Goal: Transaction & Acquisition: Download file/media

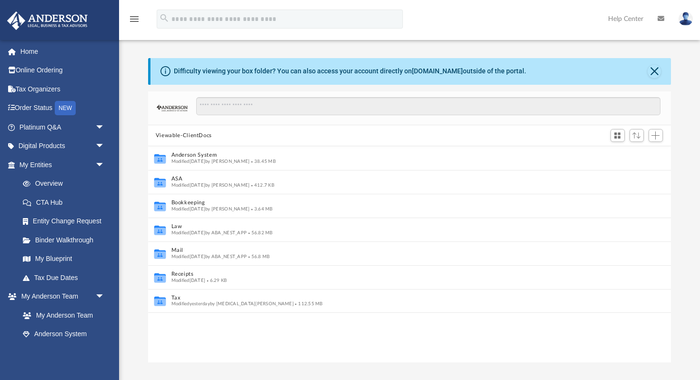
scroll to position [216, 523]
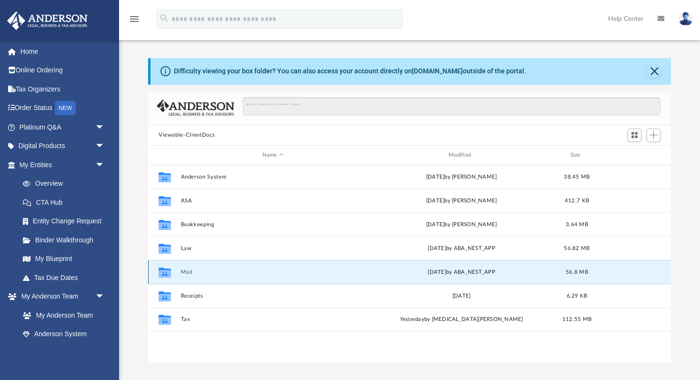
click at [186, 272] on button "Mail" at bounding box center [273, 272] width 184 height 6
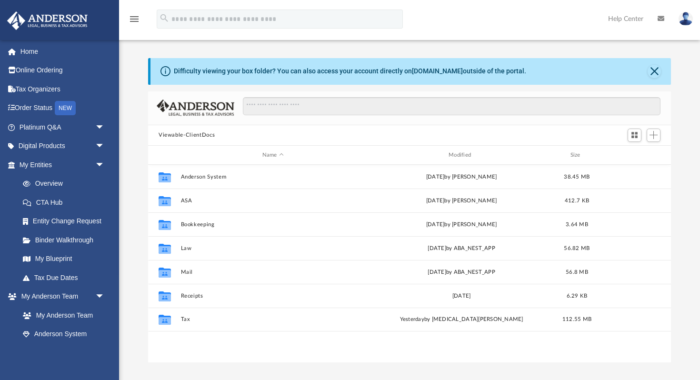
scroll to position [216, 523]
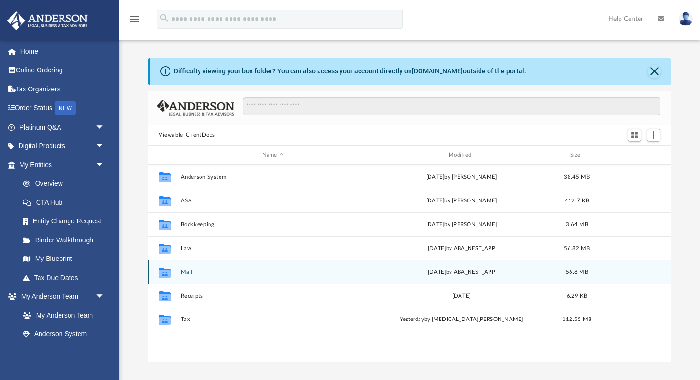
click at [186, 269] on button "Mail" at bounding box center [273, 272] width 184 height 6
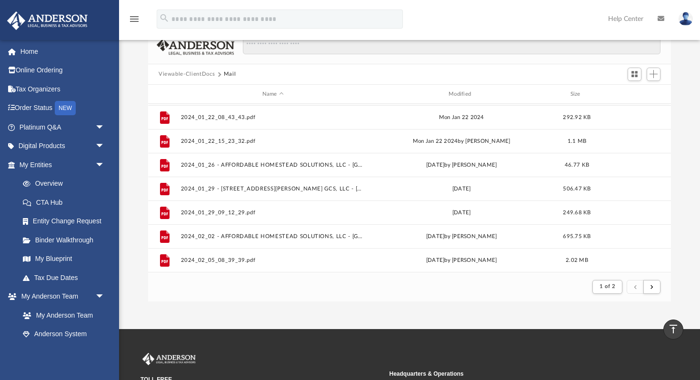
scroll to position [988, 0]
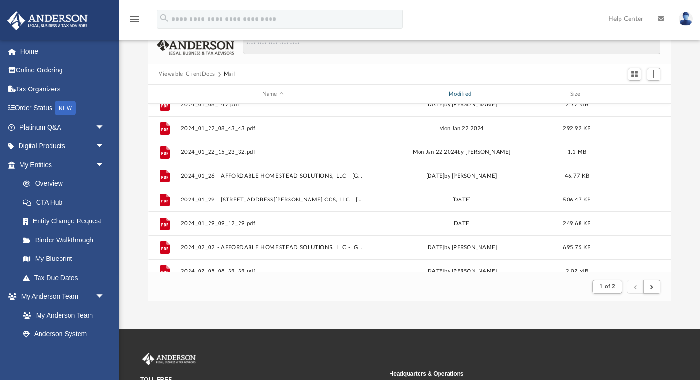
click at [455, 93] on div "Modified" at bounding box center [461, 94] width 185 height 9
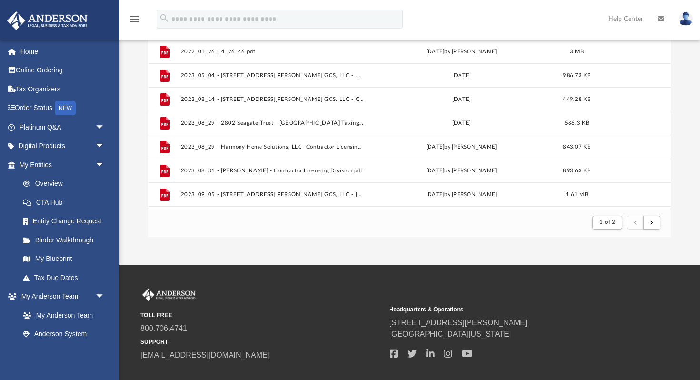
scroll to position [171, 0]
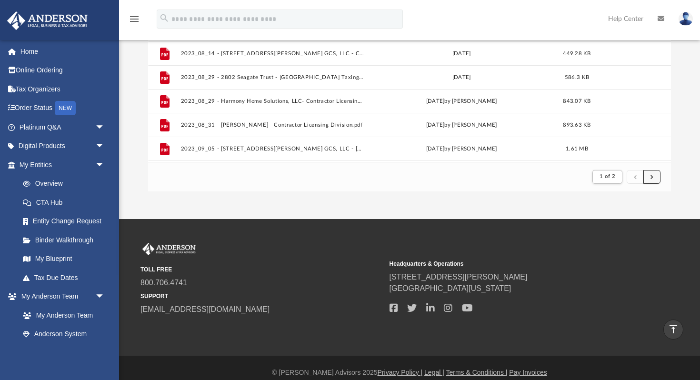
click at [653, 174] on span "submit" at bounding box center [652, 176] width 3 height 5
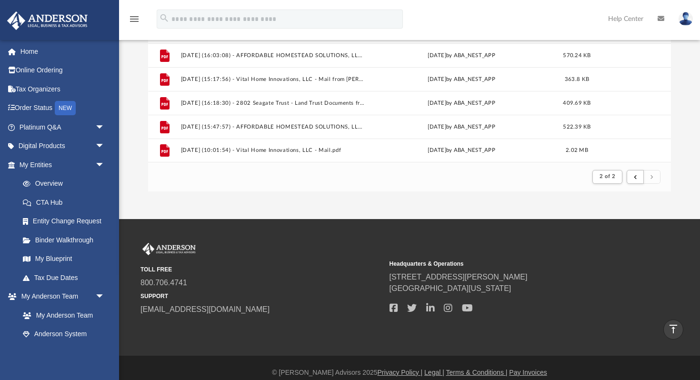
scroll to position [181, 0]
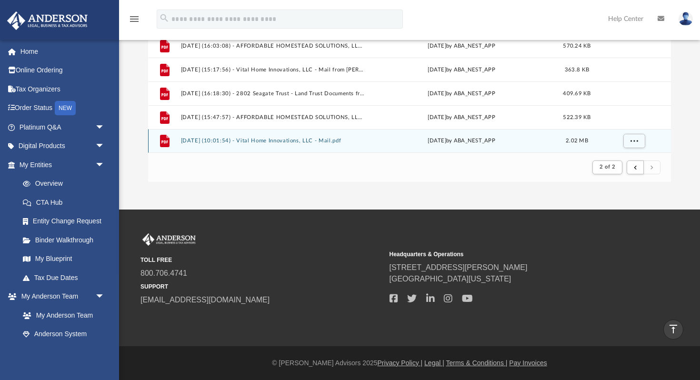
click at [257, 138] on button "[DATE] (10:01:54) - Vital Home Innovations, LLC - Mail.pdf" at bounding box center [273, 141] width 184 height 6
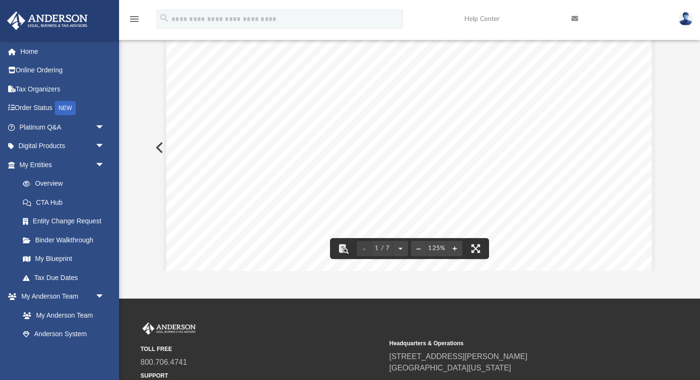
scroll to position [0, 0]
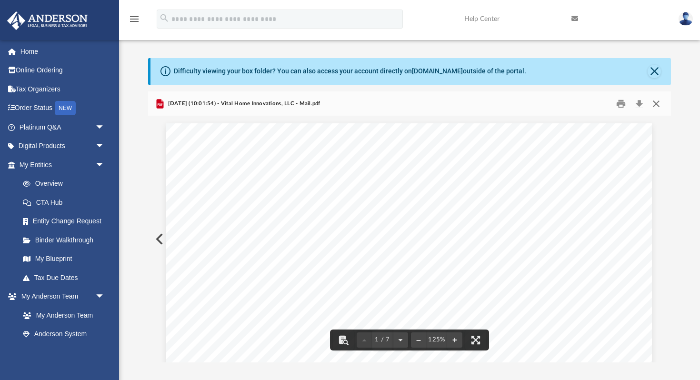
click at [659, 102] on button "Close" at bounding box center [656, 103] width 17 height 15
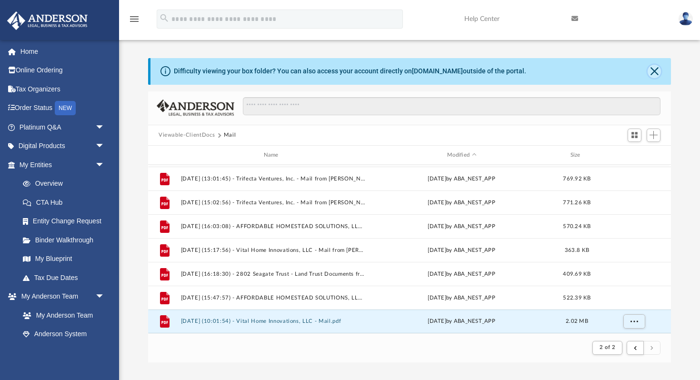
click at [654, 70] on button "Close" at bounding box center [654, 71] width 13 height 13
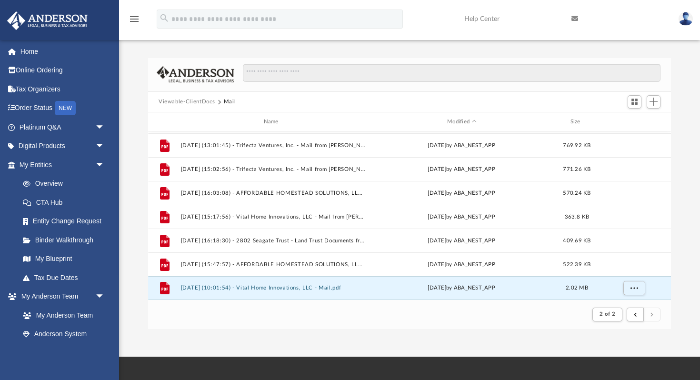
click at [183, 101] on button "Viewable-ClientDocs" at bounding box center [187, 102] width 56 height 9
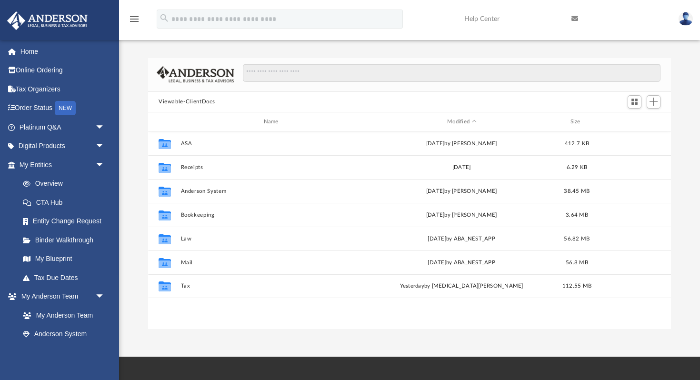
scroll to position [216, 523]
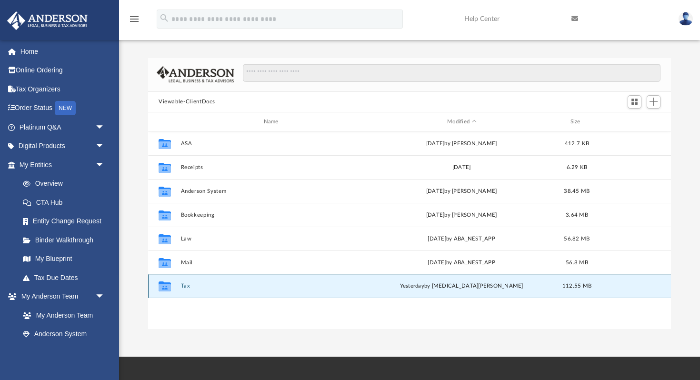
click at [182, 283] on button "Tax" at bounding box center [273, 286] width 184 height 6
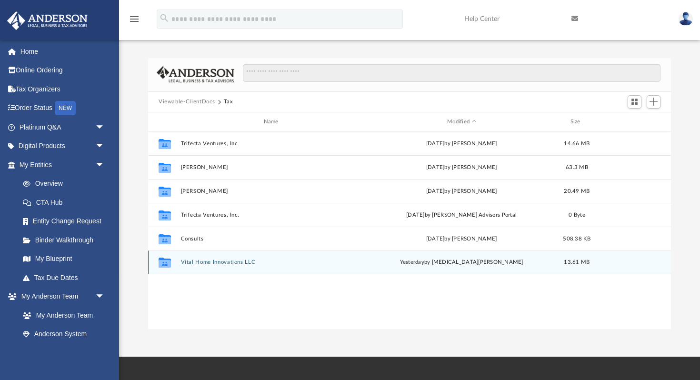
click at [202, 262] on button "Vital Home Innovations LLC" at bounding box center [273, 263] width 184 height 6
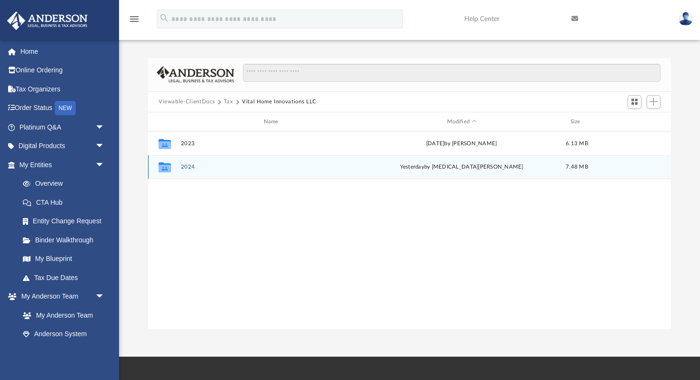
click at [192, 168] on button "2024" at bounding box center [273, 167] width 184 height 6
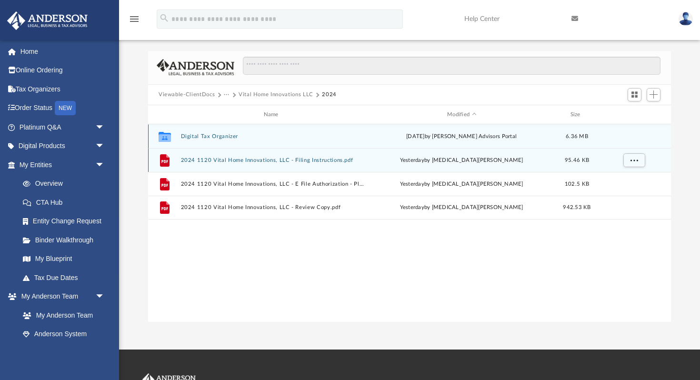
scroll to position [9, 0]
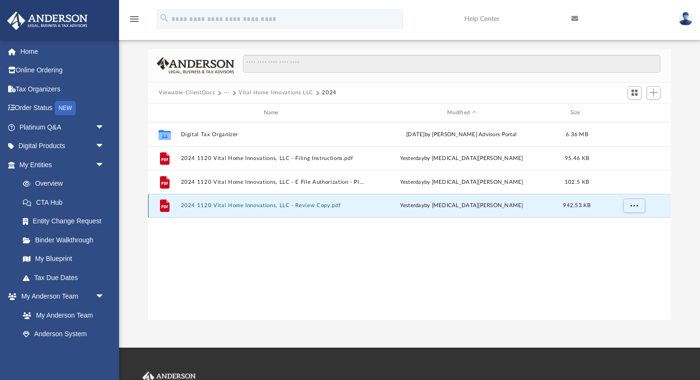
click at [216, 207] on button "2024 1120 Vital Home Innovations, LLC - Review Copy.pdf" at bounding box center [273, 206] width 184 height 6
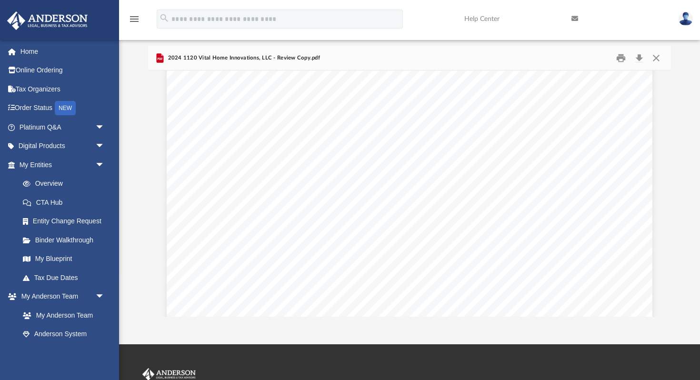
scroll to position [3894, 0]
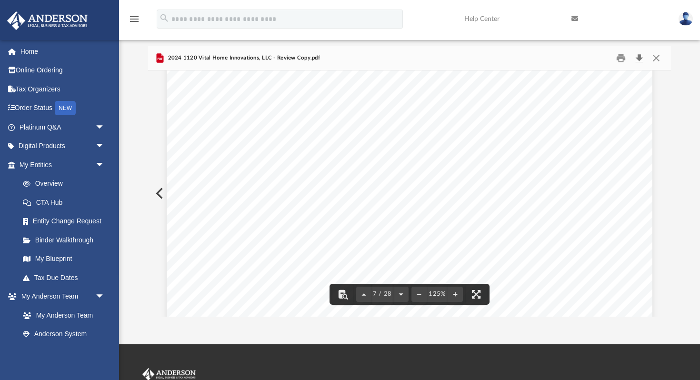
click at [637, 58] on button "Download" at bounding box center [639, 58] width 17 height 15
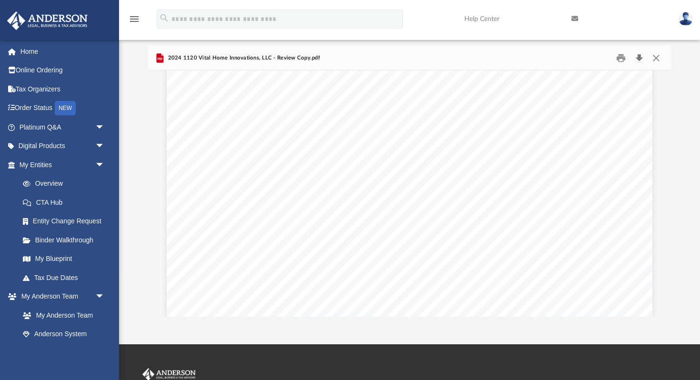
scroll to position [10594, 0]
